Goal: Transaction & Acquisition: Purchase product/service

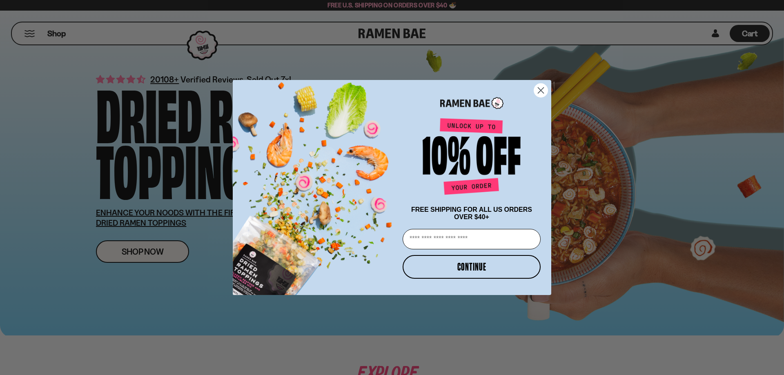
click at [538, 88] on circle "Close dialog" at bounding box center [540, 90] width 13 height 13
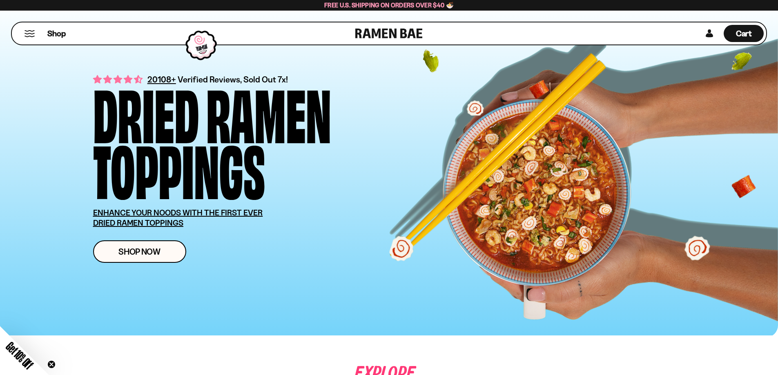
click at [25, 33] on button "Mobile Menu Trigger" at bounding box center [29, 33] width 11 height 7
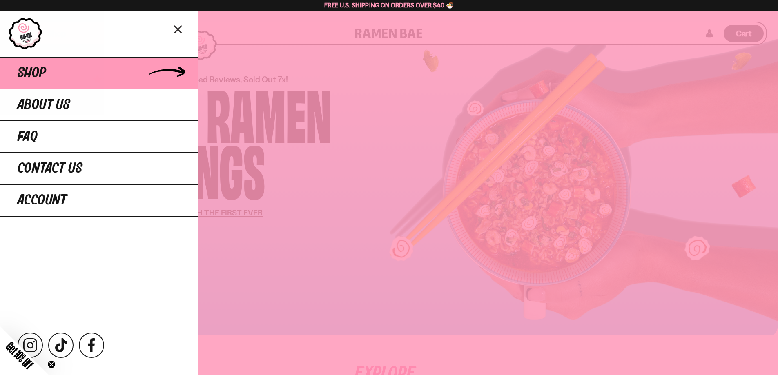
click at [44, 80] on span "Shop" at bounding box center [32, 73] width 29 height 15
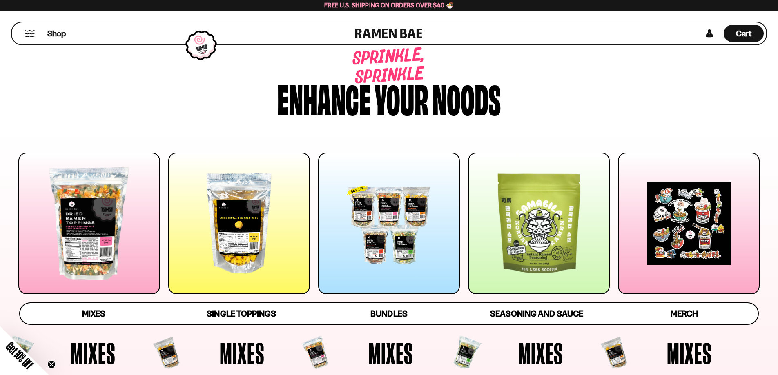
click at [95, 266] on div at bounding box center [89, 224] width 142 height 142
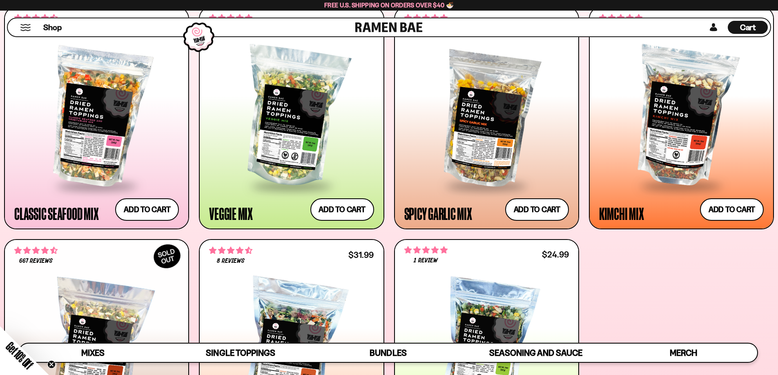
scroll to position [377, 0]
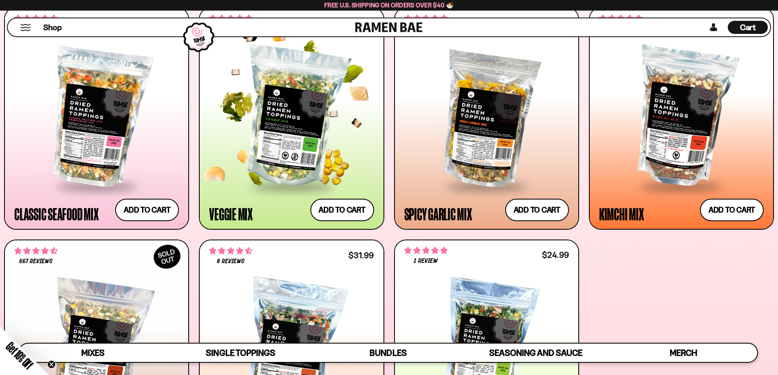
click at [292, 171] on div at bounding box center [291, 117] width 165 height 136
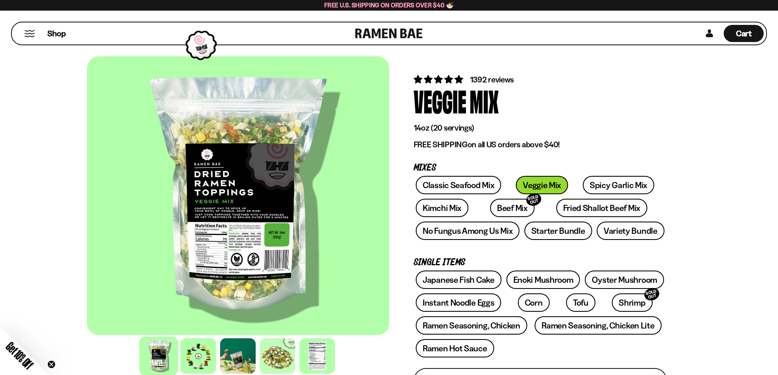
click at [225, 272] on div at bounding box center [238, 195] width 302 height 279
click at [315, 351] on div at bounding box center [317, 356] width 39 height 39
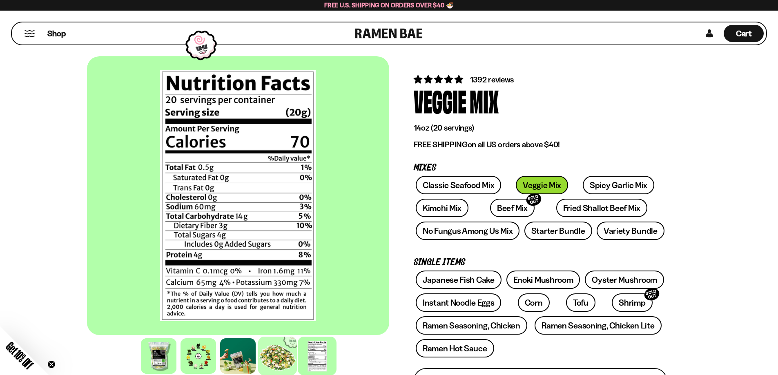
click at [280, 353] on div at bounding box center [277, 356] width 39 height 39
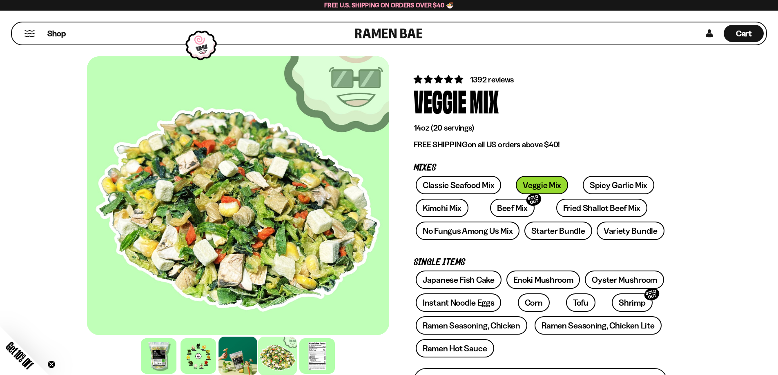
click at [233, 352] on div at bounding box center [238, 356] width 39 height 39
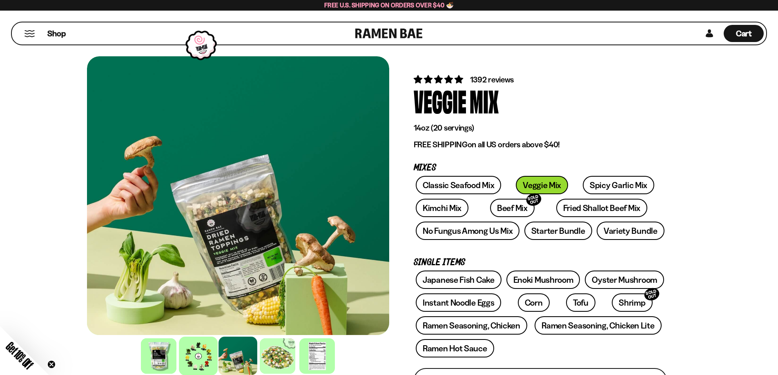
click at [201, 346] on div at bounding box center [198, 356] width 39 height 39
